Goal: Entertainment & Leisure: Consume media (video, audio)

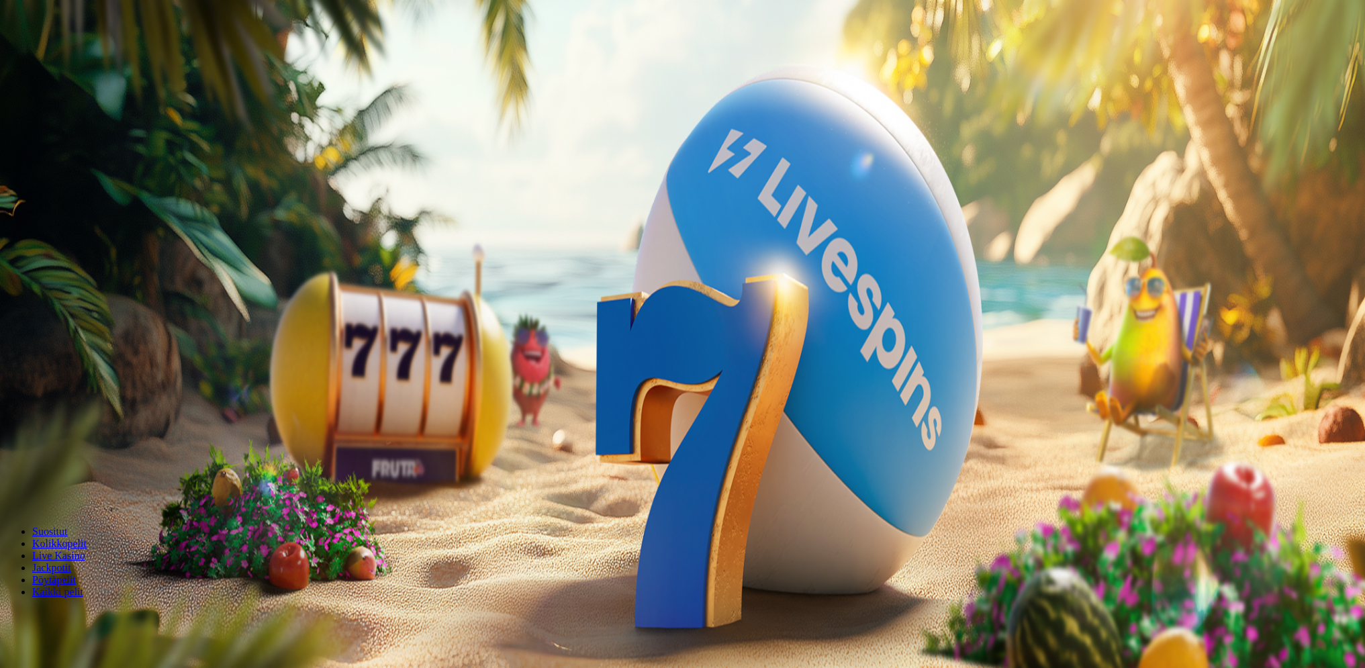
click at [76, 358] on button "Talleta ja pelaa" at bounding box center [40, 351] width 71 height 14
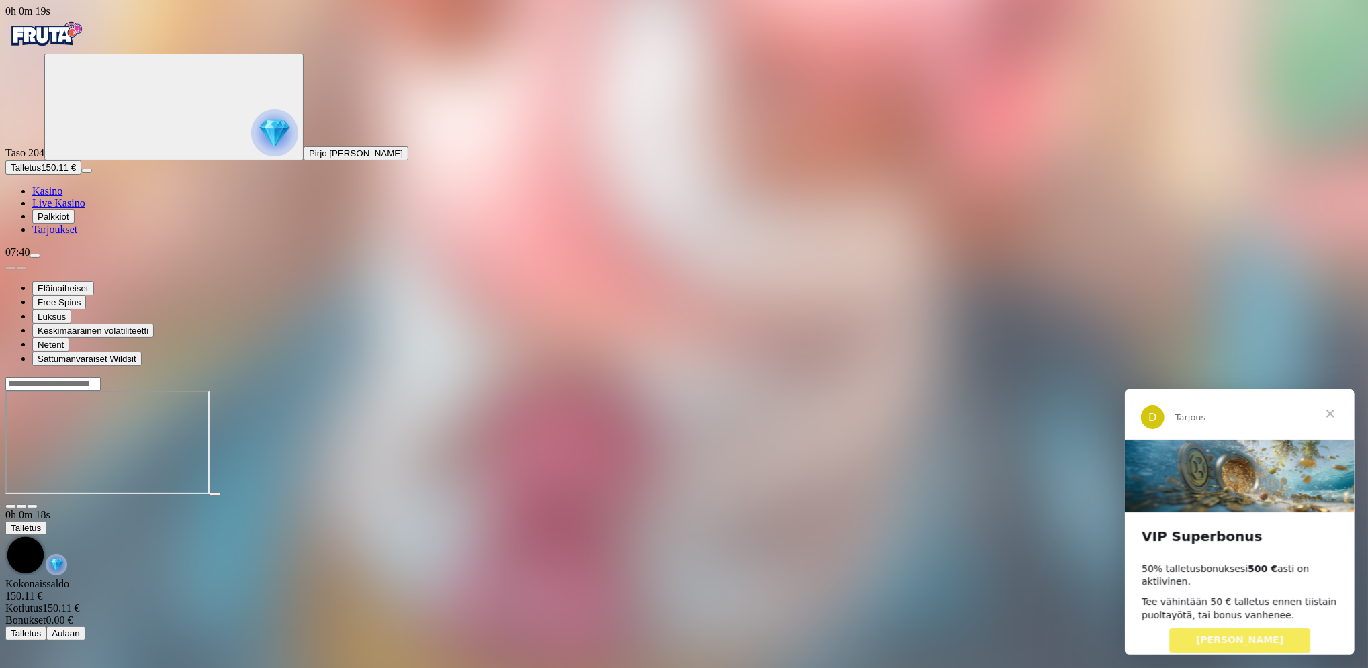
click at [1330, 410] on span "Sulje" at bounding box center [1330, 413] width 48 height 48
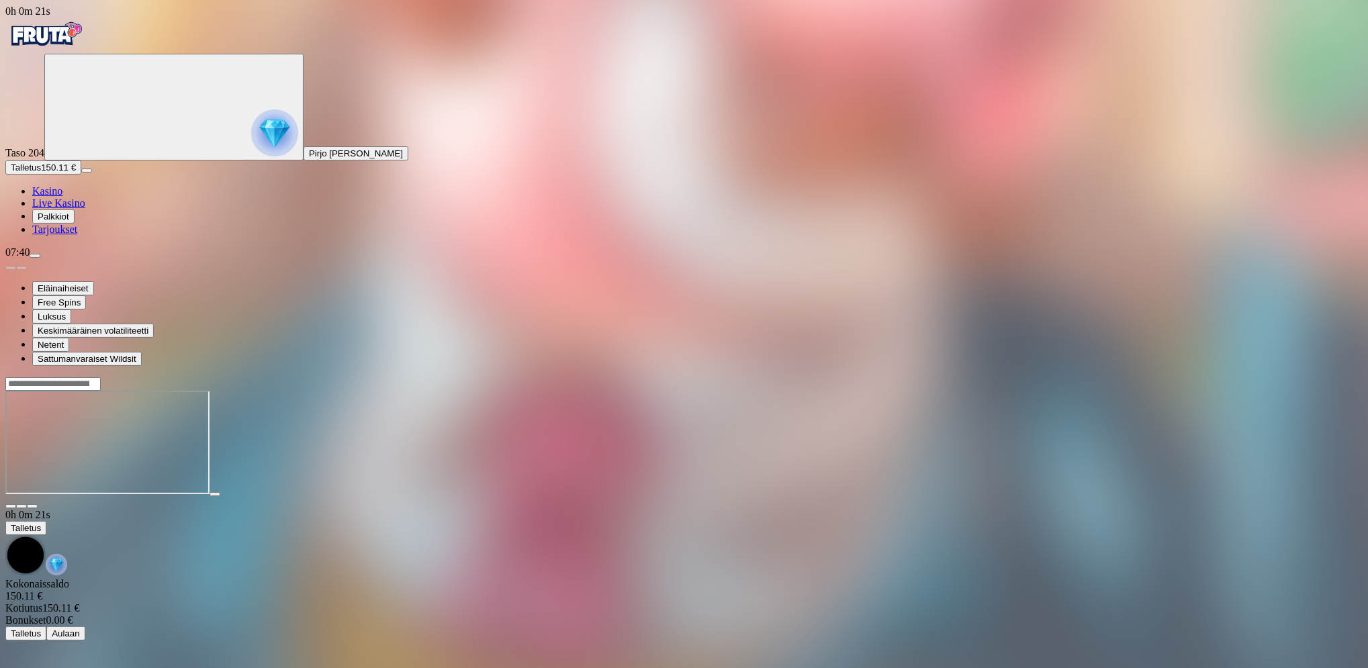
click at [1328, 410] on div at bounding box center [683, 443] width 1357 height 132
click at [35, 256] on span "menu icon" at bounding box center [35, 256] width 0 height 0
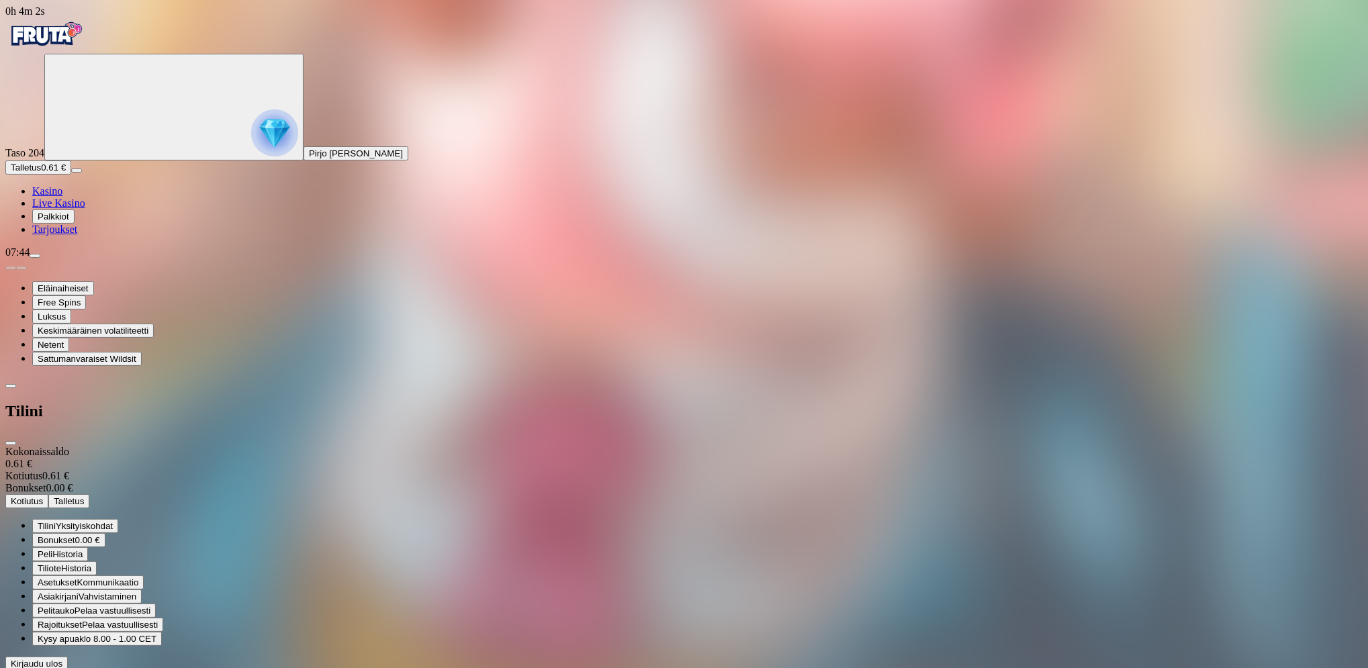
click at [62, 659] on span "Kirjaudu ulos" at bounding box center [37, 664] width 52 height 10
